Goal: Find specific page/section: Find specific page/section

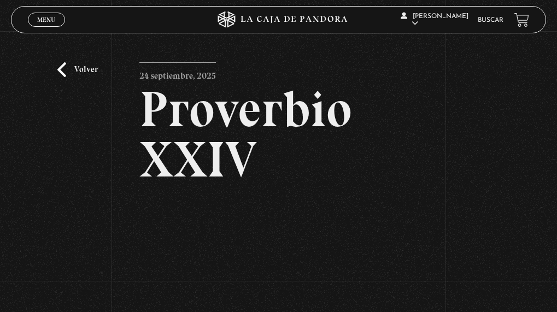
scroll to position [109, 0]
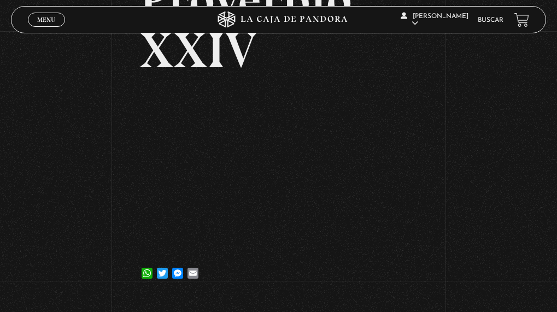
click at [48, 18] on span "Menu" at bounding box center [46, 19] width 18 height 7
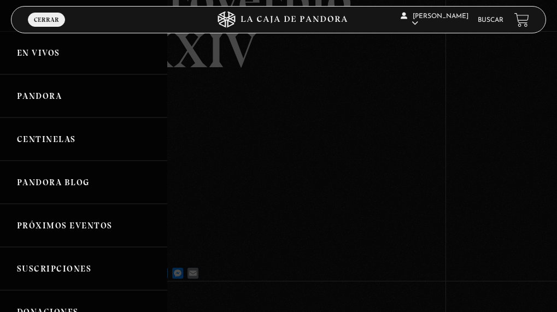
scroll to position [0, 0]
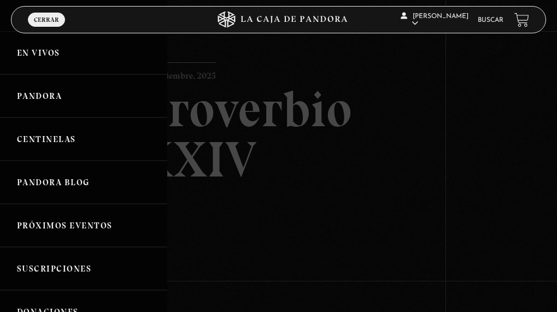
click at [39, 55] on link "En vivos" at bounding box center [83, 52] width 167 height 43
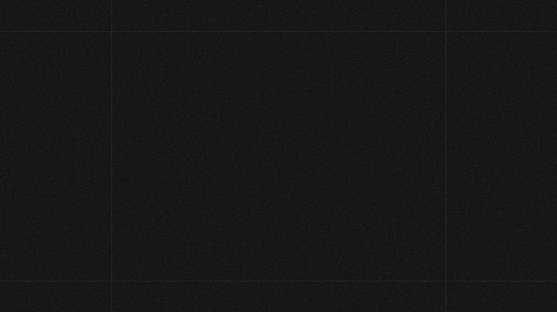
scroll to position [55, 0]
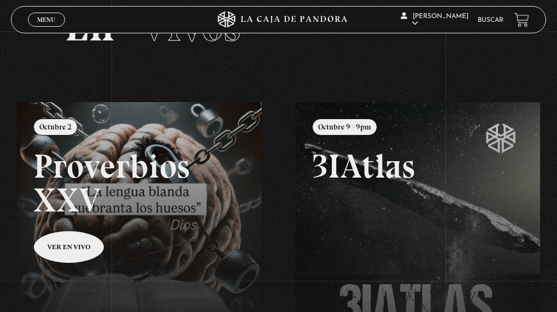
click at [73, 245] on link at bounding box center [295, 258] width 557 height 312
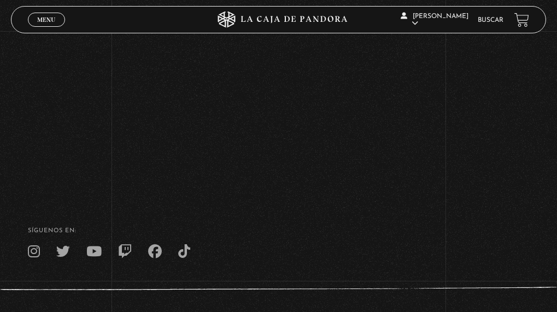
scroll to position [109, 0]
